Goal: Task Accomplishment & Management: Manage account settings

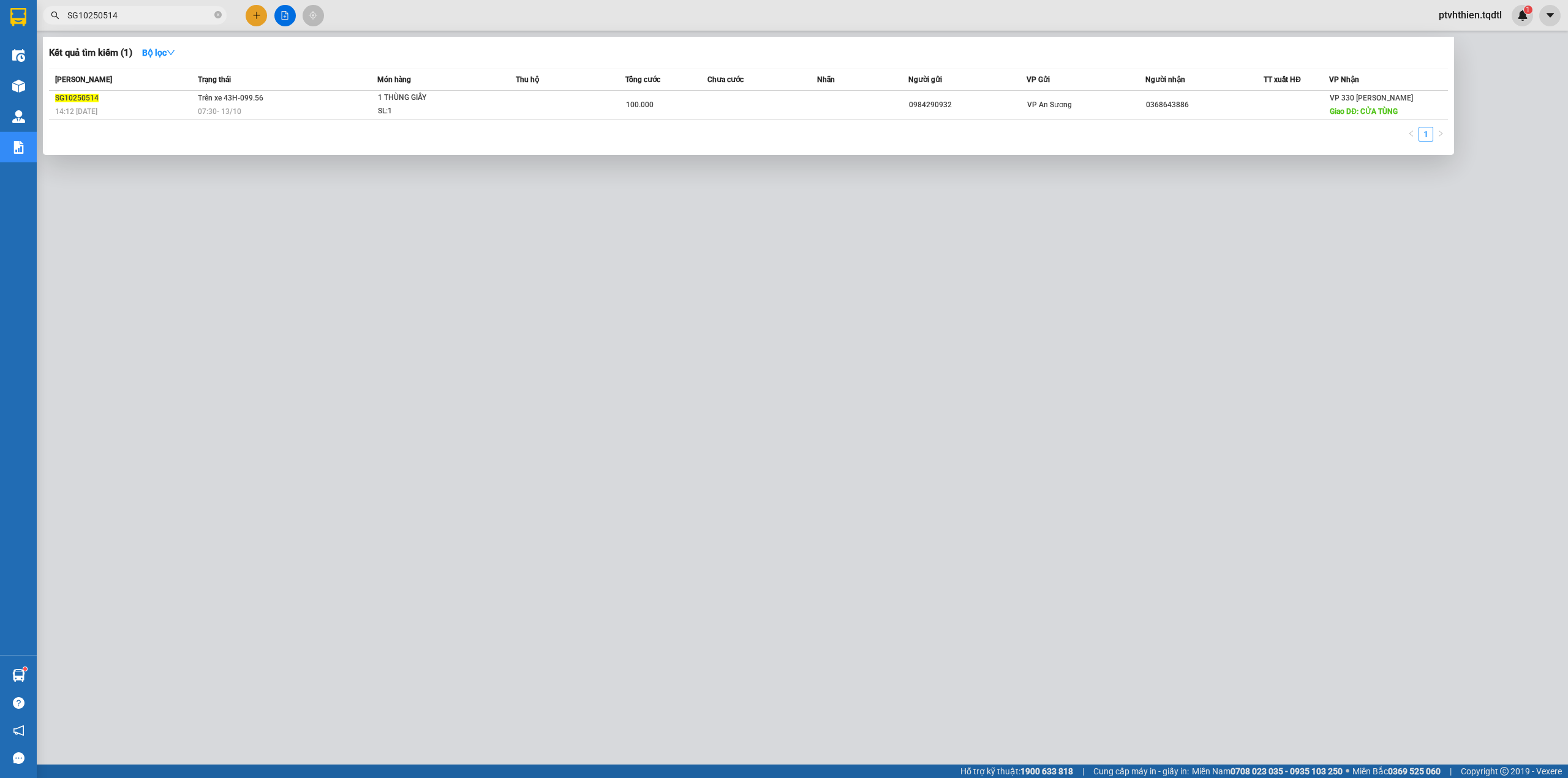
drag, startPoint x: 0, startPoint y: 0, endPoint x: 107, endPoint y: 19, distance: 108.7
click at [107, 19] on input "SG10250514" at bounding box center [139, 15] width 145 height 13
type input "SG10250547"
click at [263, 111] on td "VP Gửi" at bounding box center [286, 105] width 183 height 28
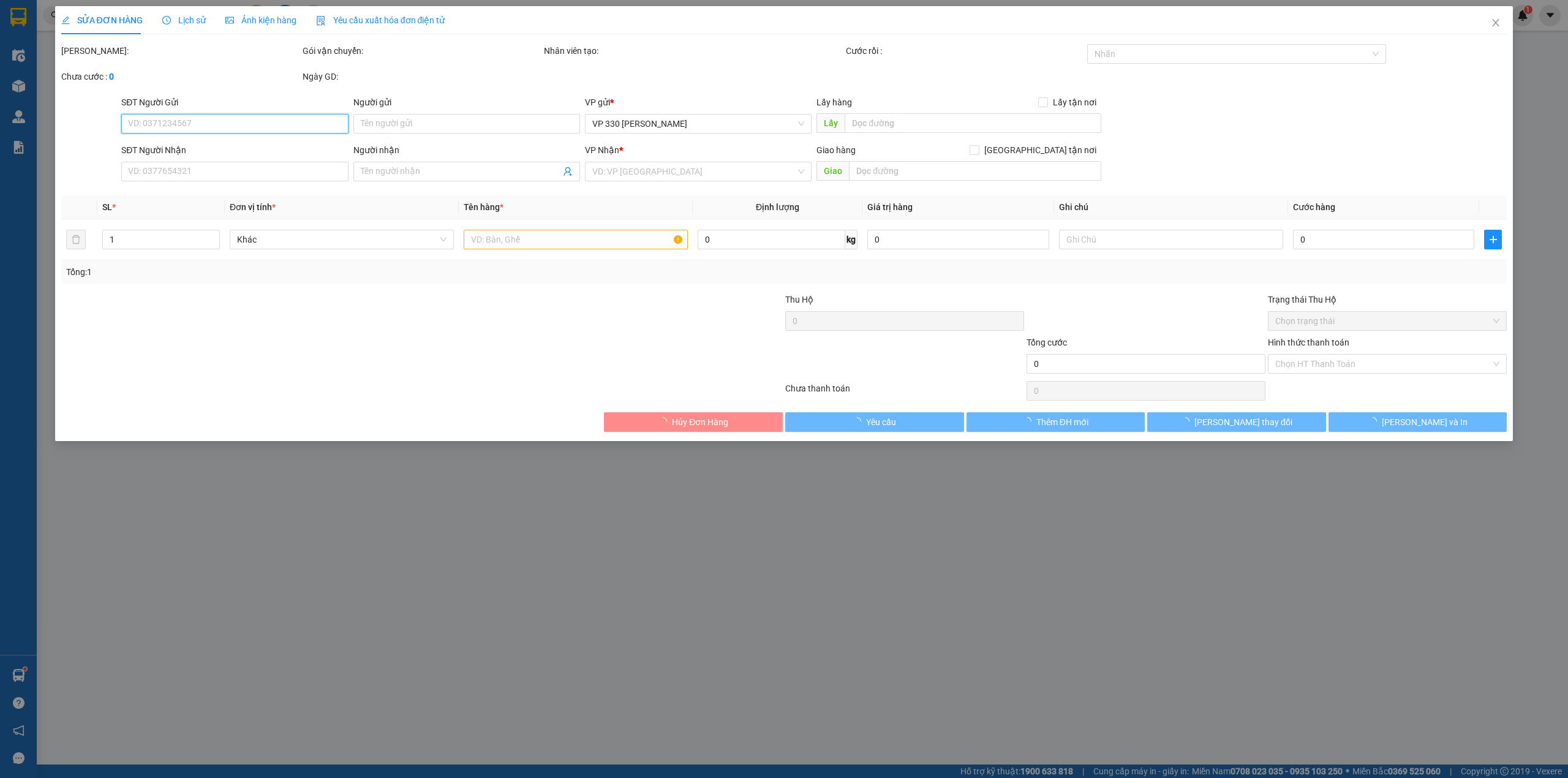
type input "0937199739"
type input "0905018889"
type input "300.000"
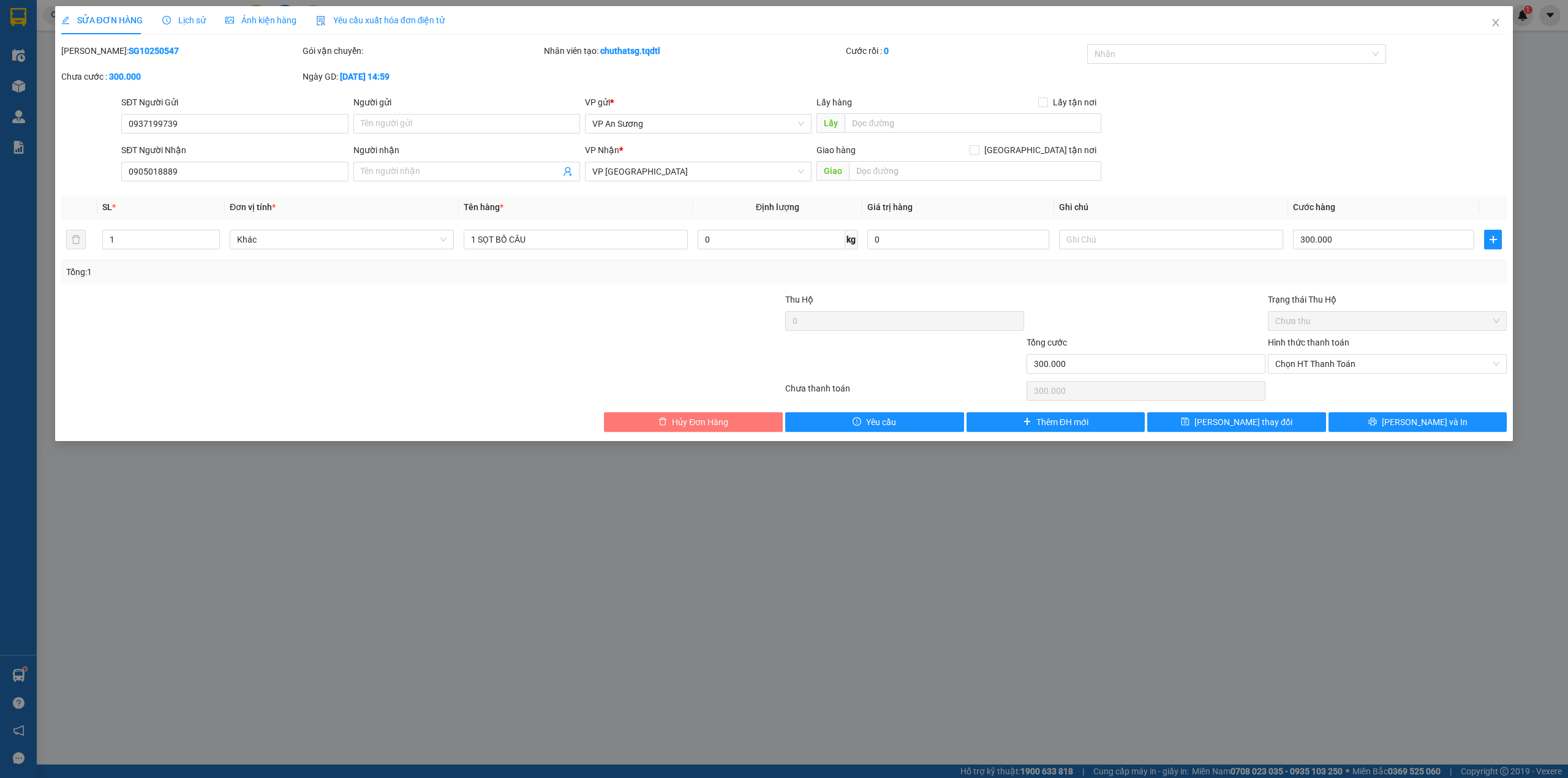
click at [721, 432] on button "Hủy Đơn Hàng" at bounding box center [693, 422] width 178 height 20
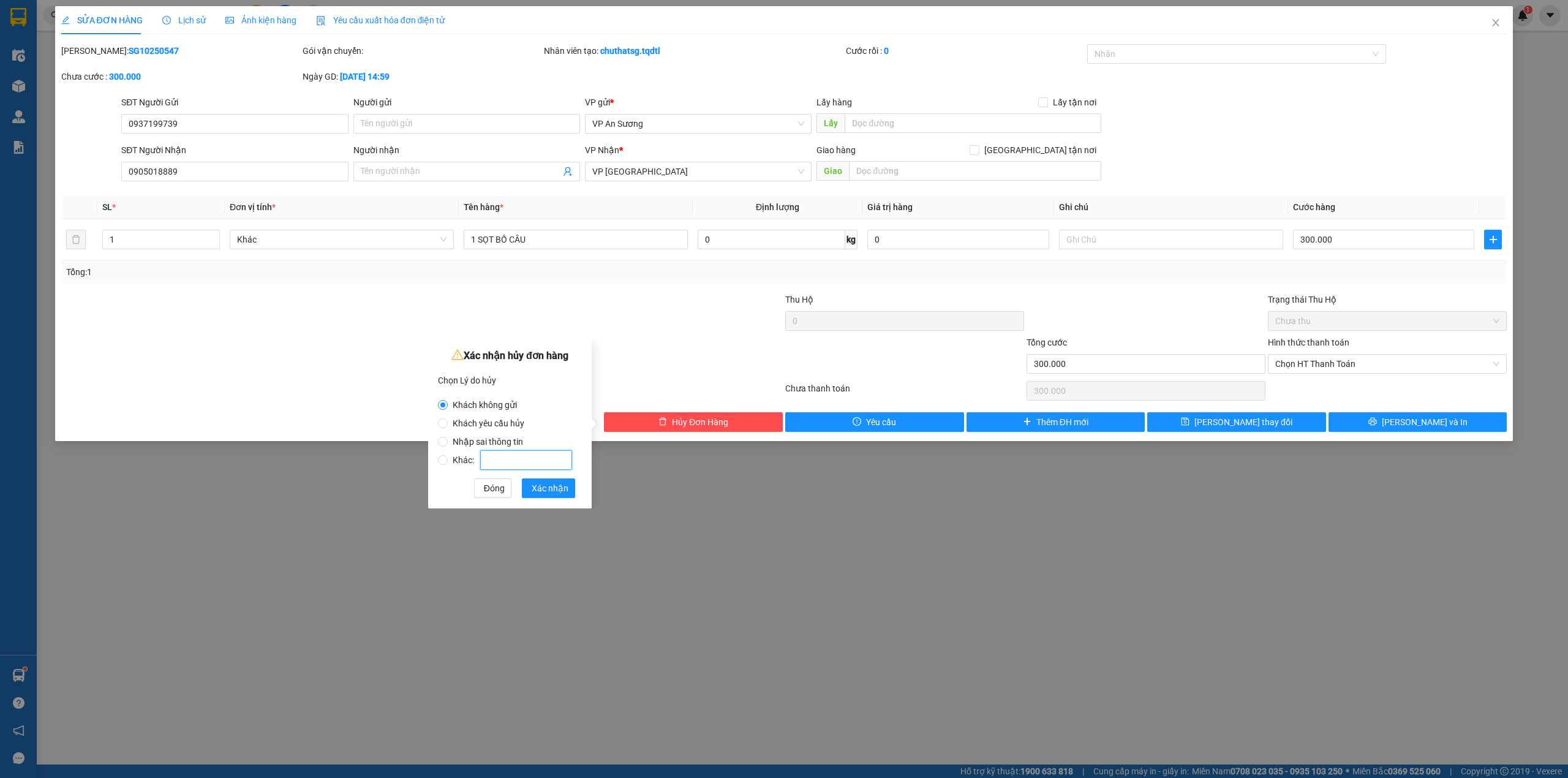
click at [518, 457] on input "Khác:" at bounding box center [526, 460] width 91 height 20
radio input "false"
radio input "true"
type input "kh lấy về"
click at [532, 490] on span "Xác nhận" at bounding box center [550, 488] width 36 height 13
